Goal: Information Seeking & Learning: Understand process/instructions

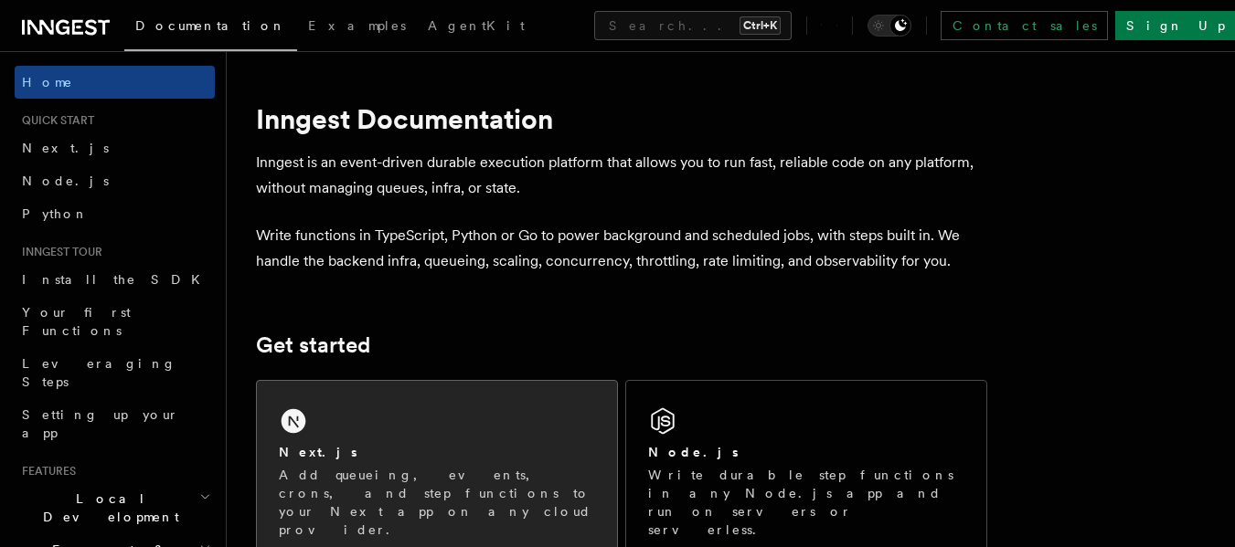
click at [360, 459] on div "Next.js" at bounding box center [437, 452] width 316 height 19
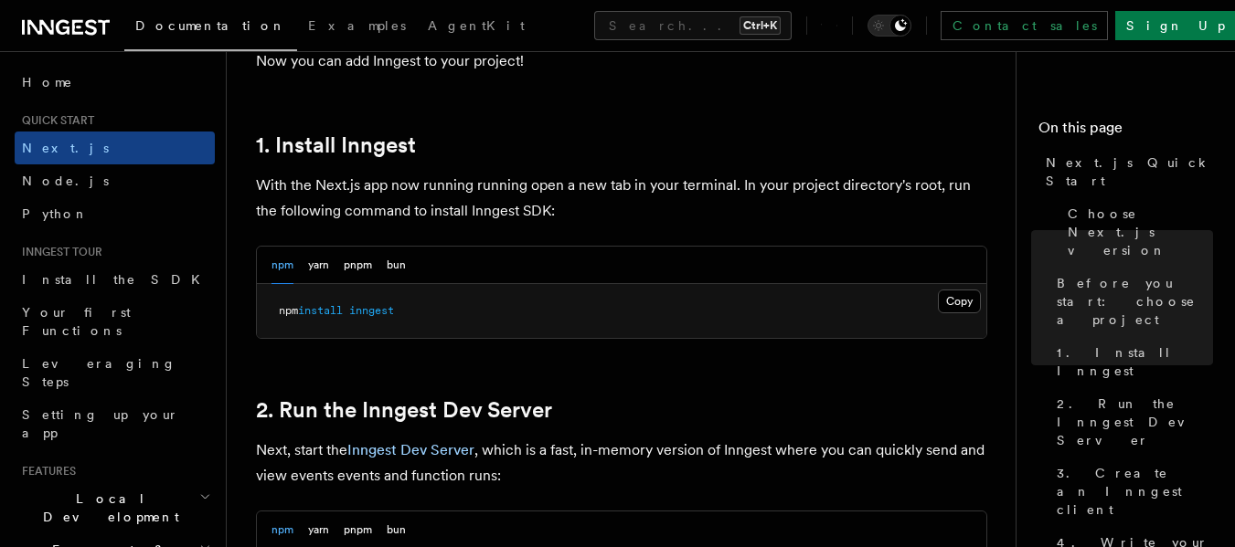
scroll to position [960, 0]
click at [961, 298] on button "Copy Copied" at bounding box center [959, 301] width 43 height 24
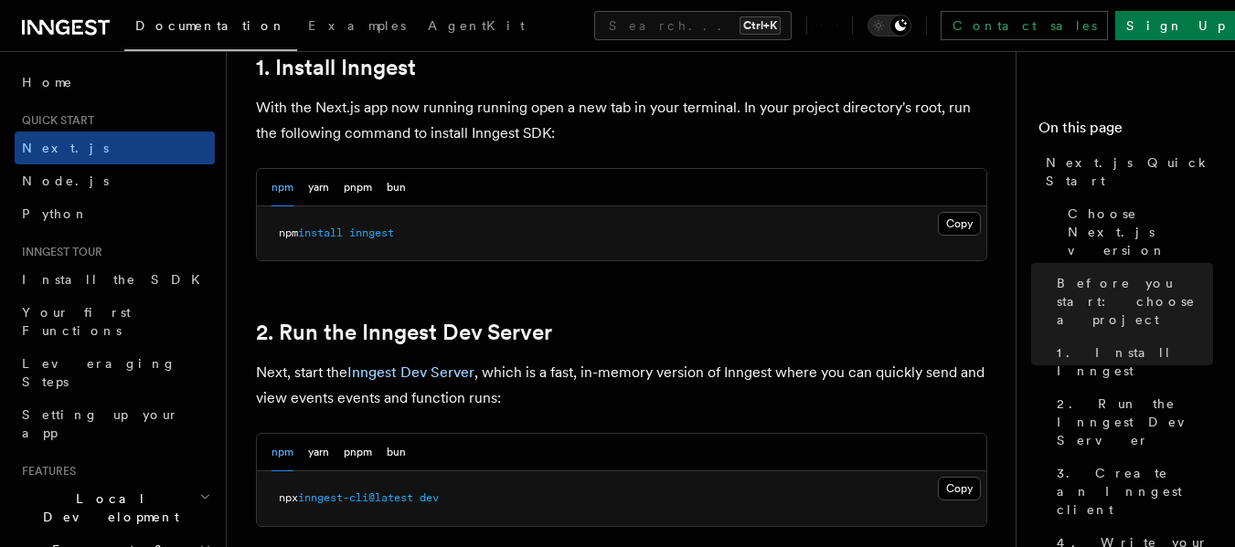
scroll to position [1095, 0]
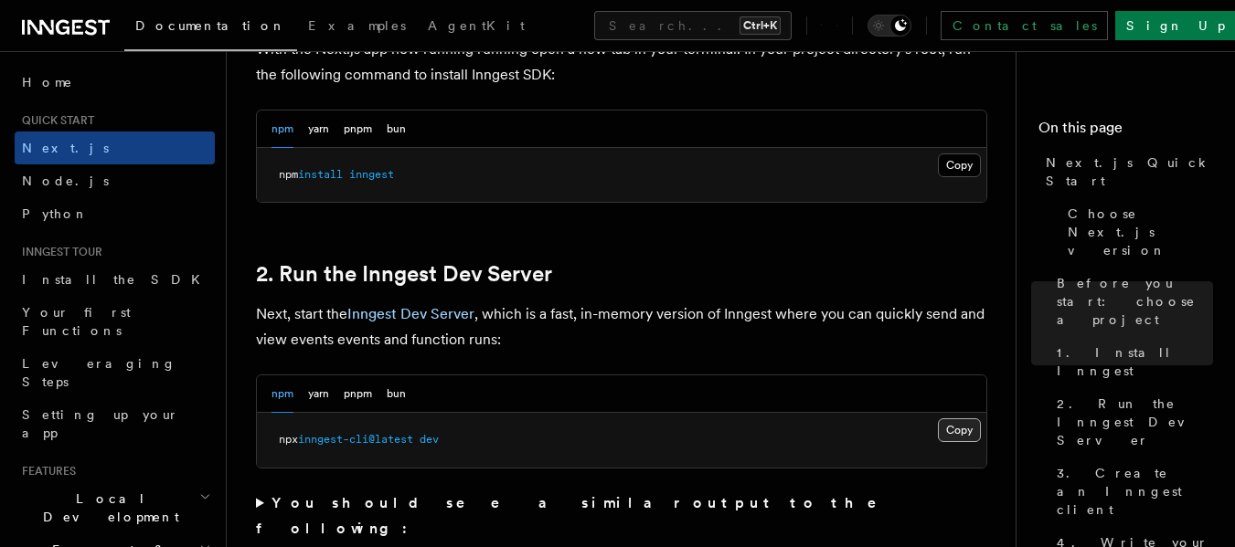
click at [958, 433] on button "Copy Copied" at bounding box center [959, 431] width 43 height 24
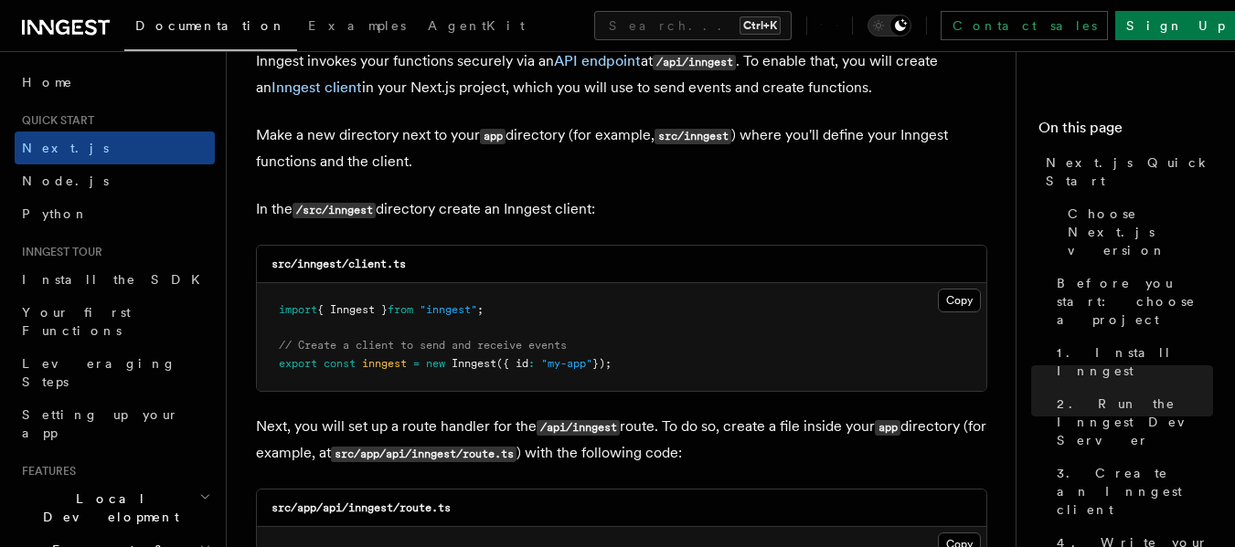
scroll to position [2230, 0]
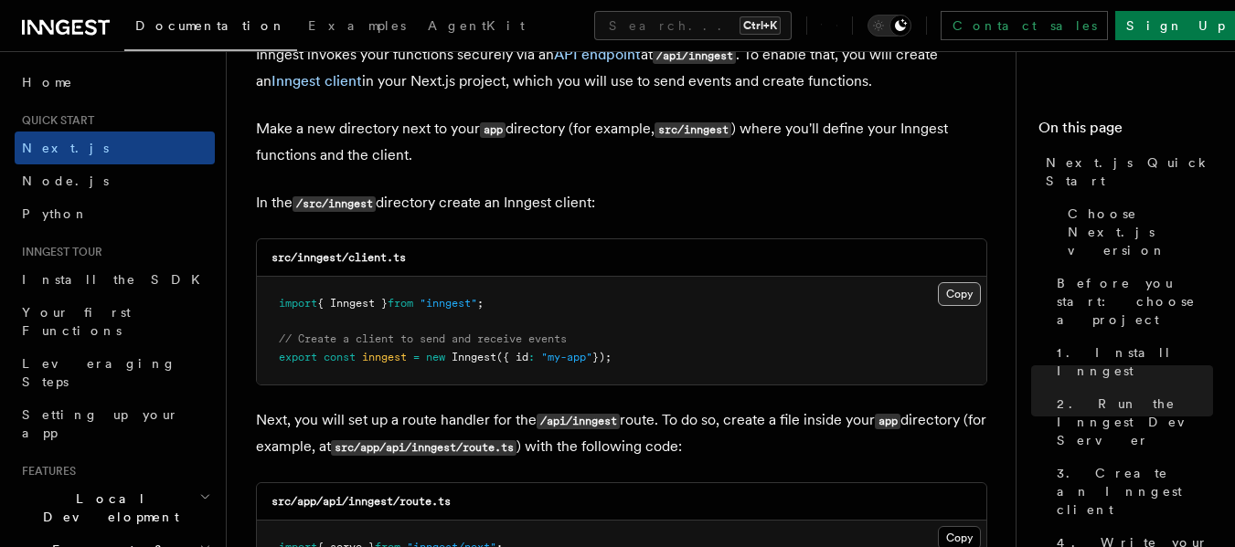
click at [950, 301] on button "Copy Copied" at bounding box center [959, 294] width 43 height 24
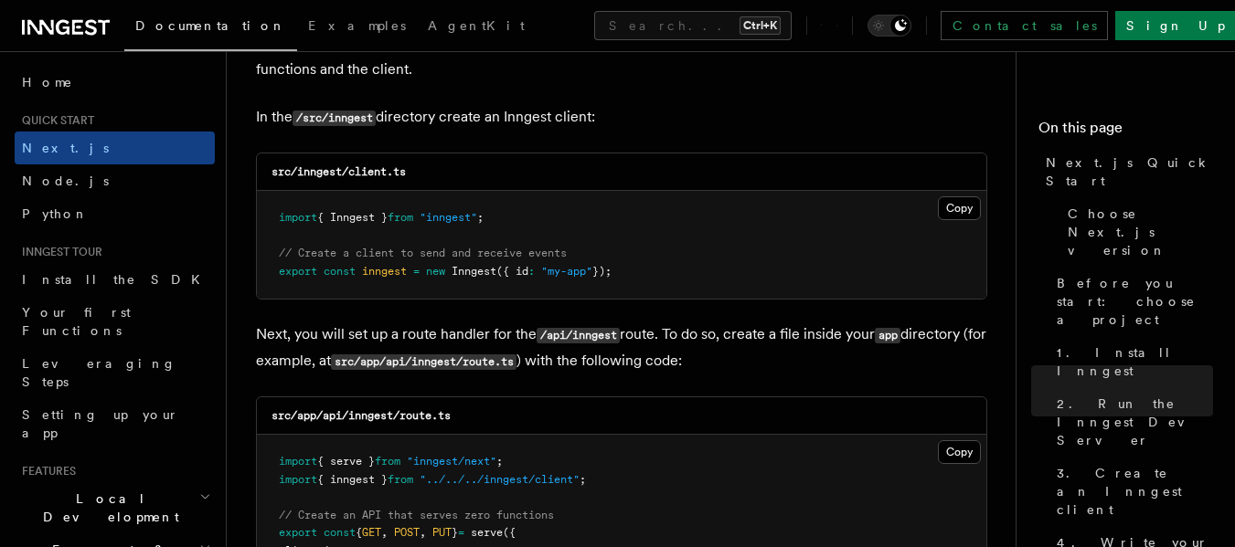
scroll to position [2338, 0]
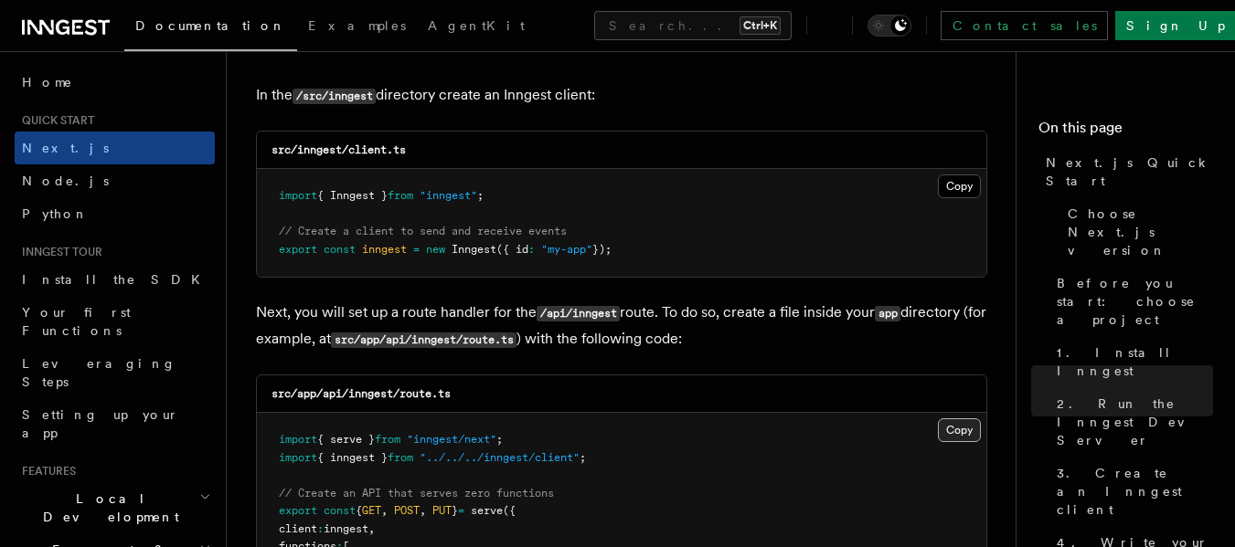
click at [960, 432] on button "Copy Copied" at bounding box center [959, 431] width 43 height 24
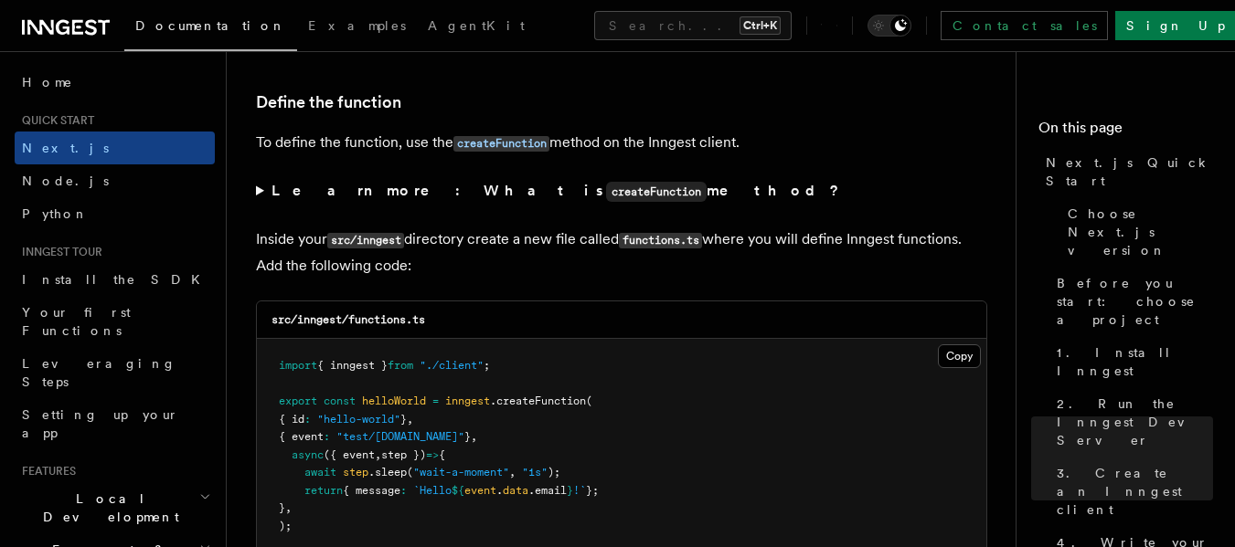
scroll to position [3094, 0]
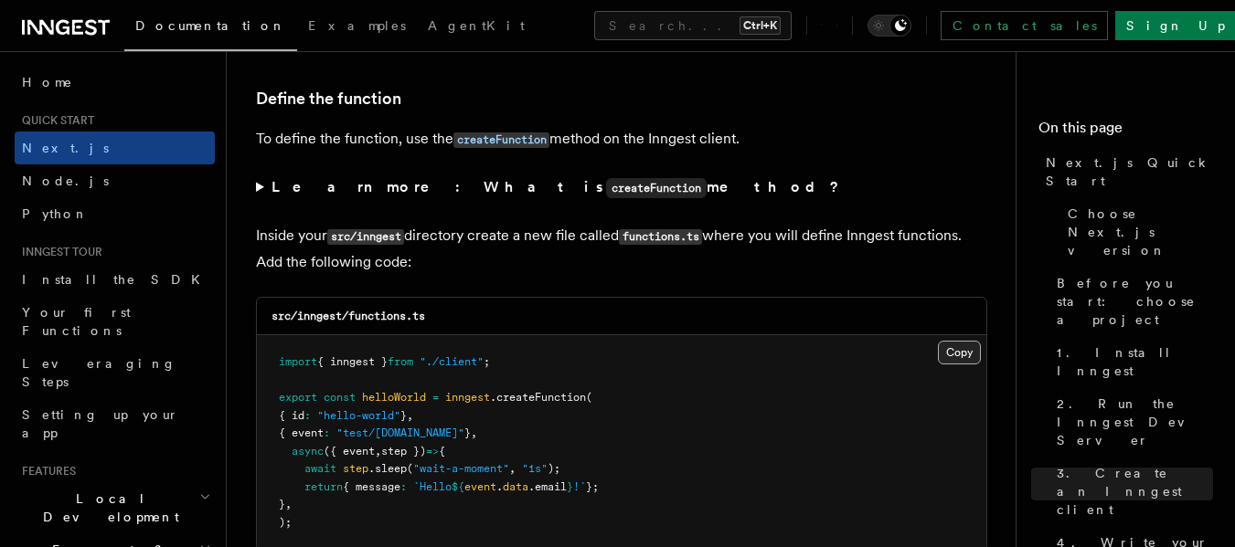
click at [976, 350] on button "Copy Copied" at bounding box center [959, 353] width 43 height 24
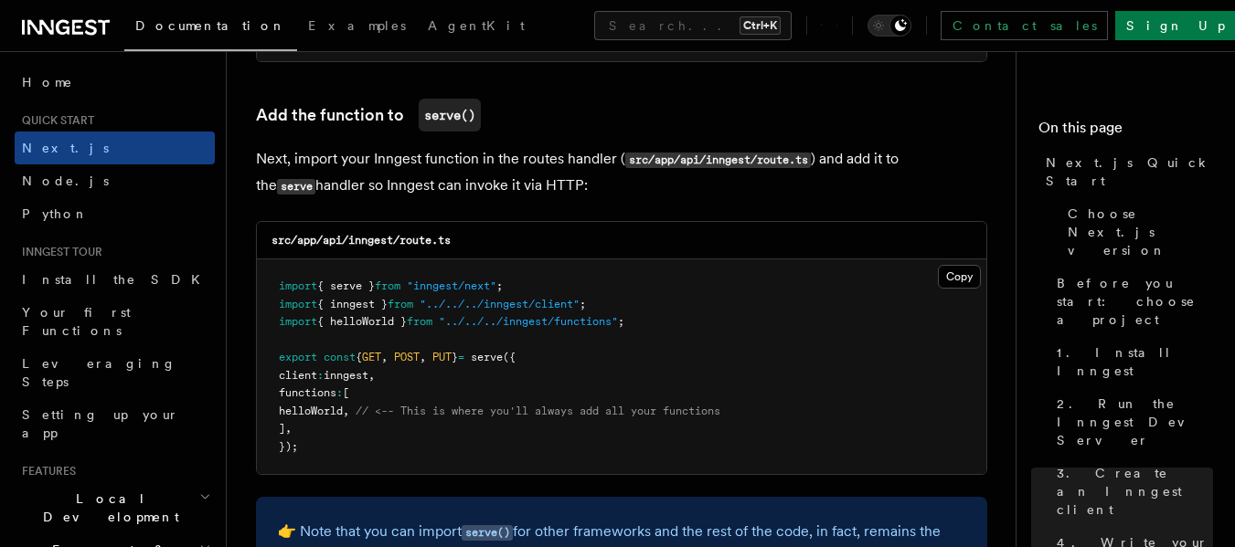
scroll to position [3584, 0]
drag, startPoint x: 378, startPoint y: 406, endPoint x: 305, endPoint y: 410, distance: 73.3
click at [305, 410] on span "helloWorld , // <-- This is where you'll always add all your functions" at bounding box center [499, 409] width 441 height 13
copy span "helloWorld ,"
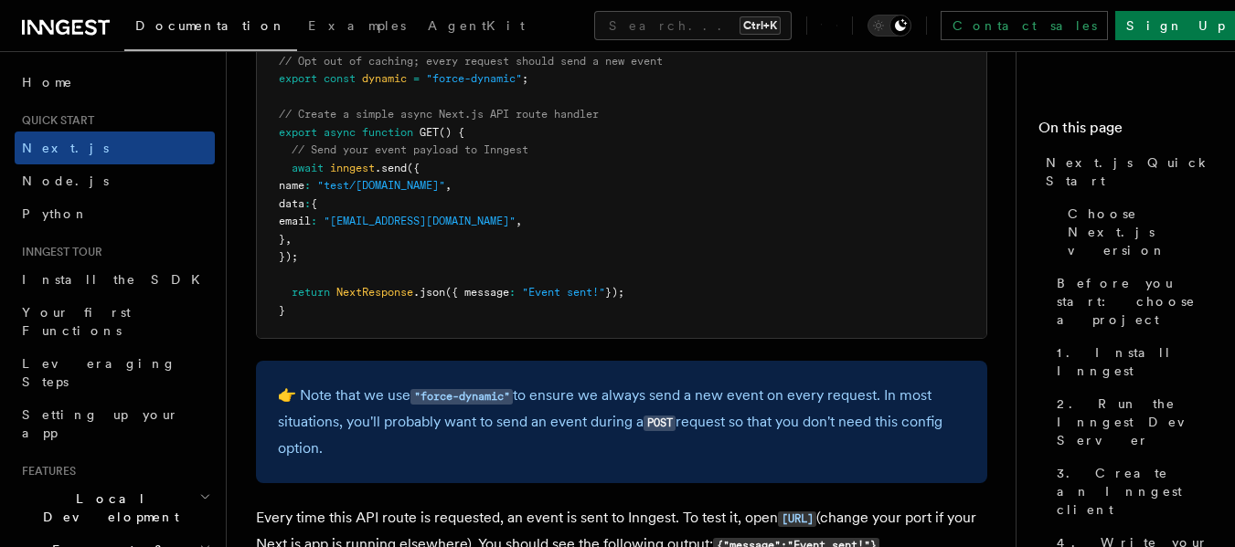
scroll to position [9785, 0]
